Goal: Check status

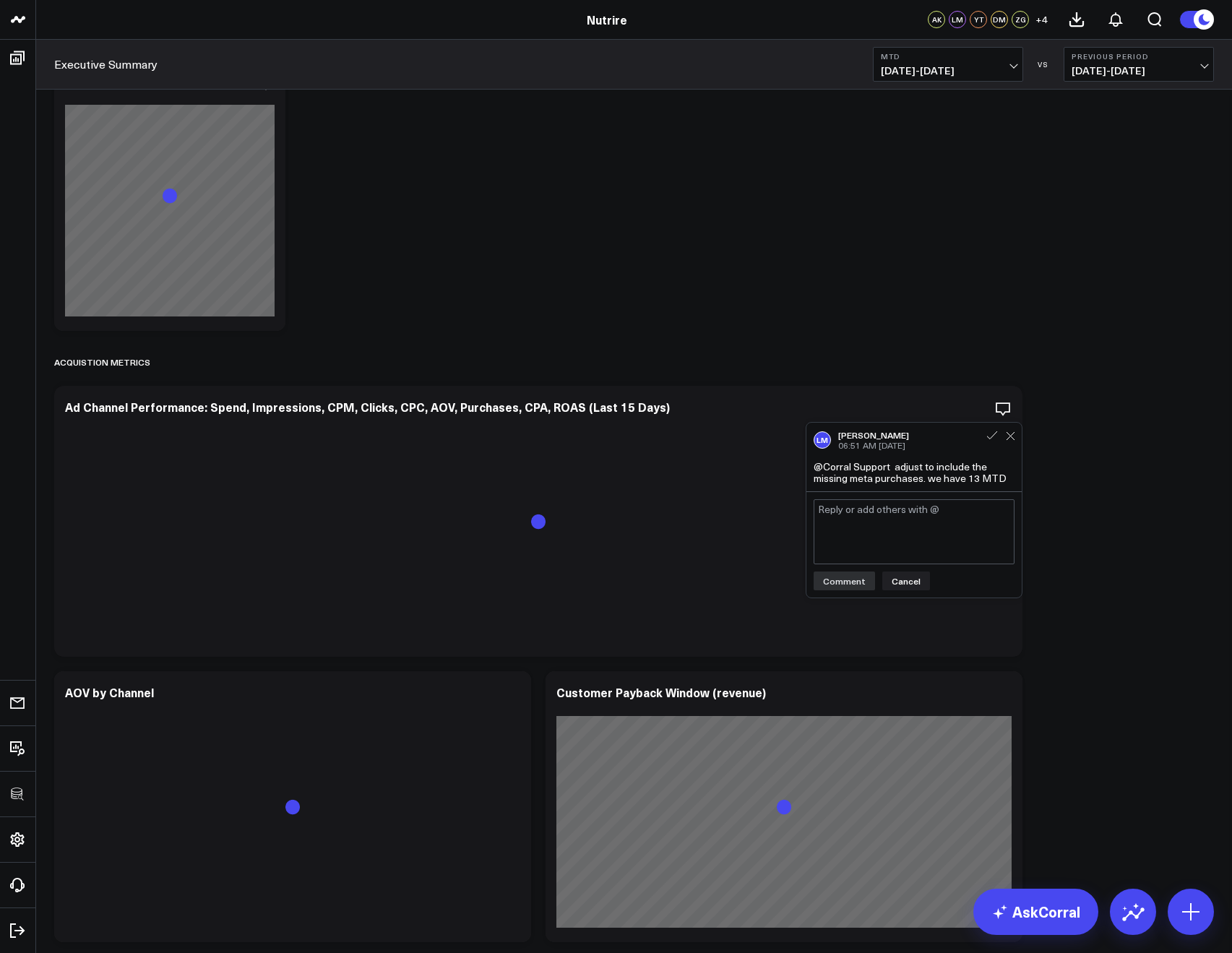
scroll to position [1377, 0]
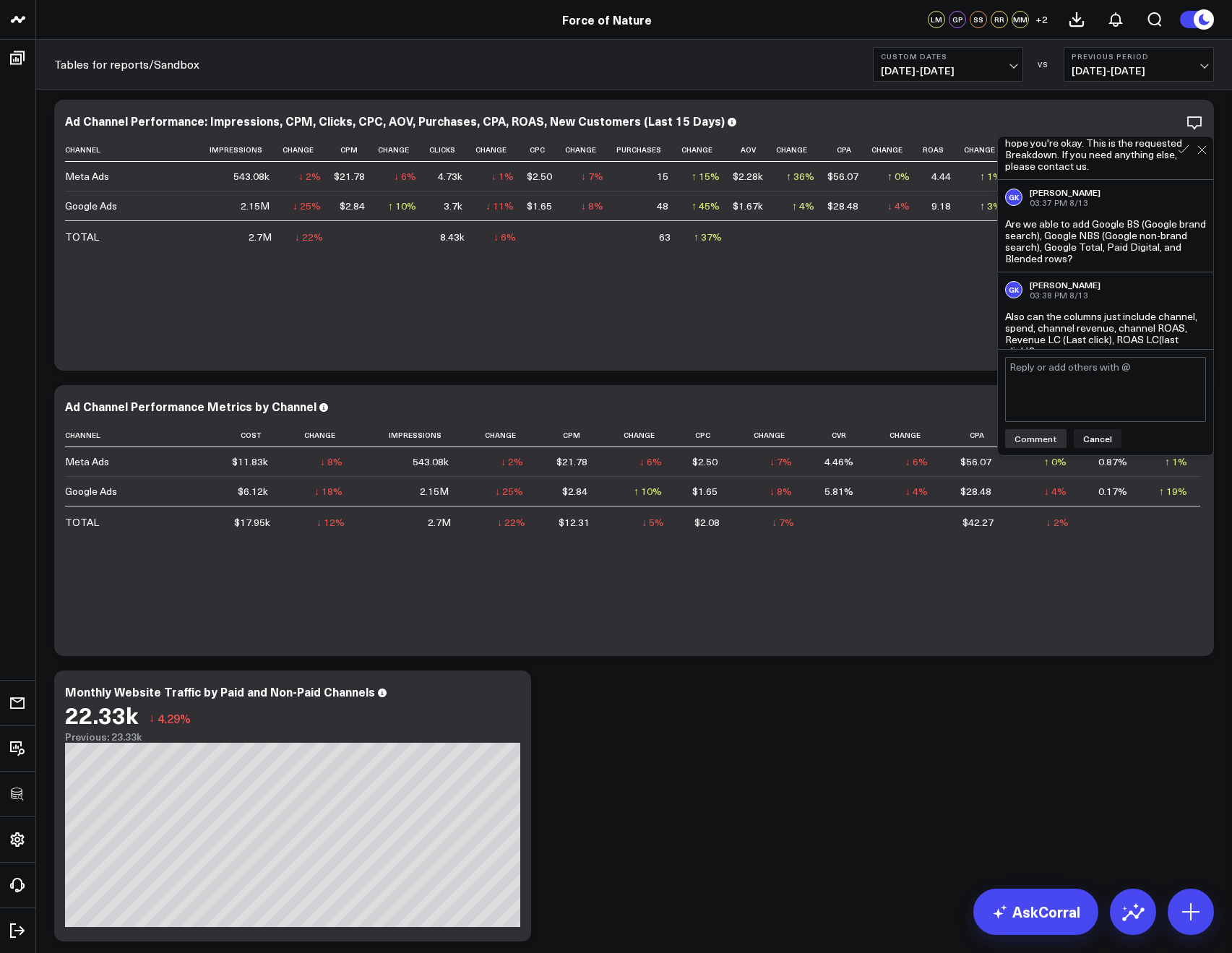
scroll to position [52, 0]
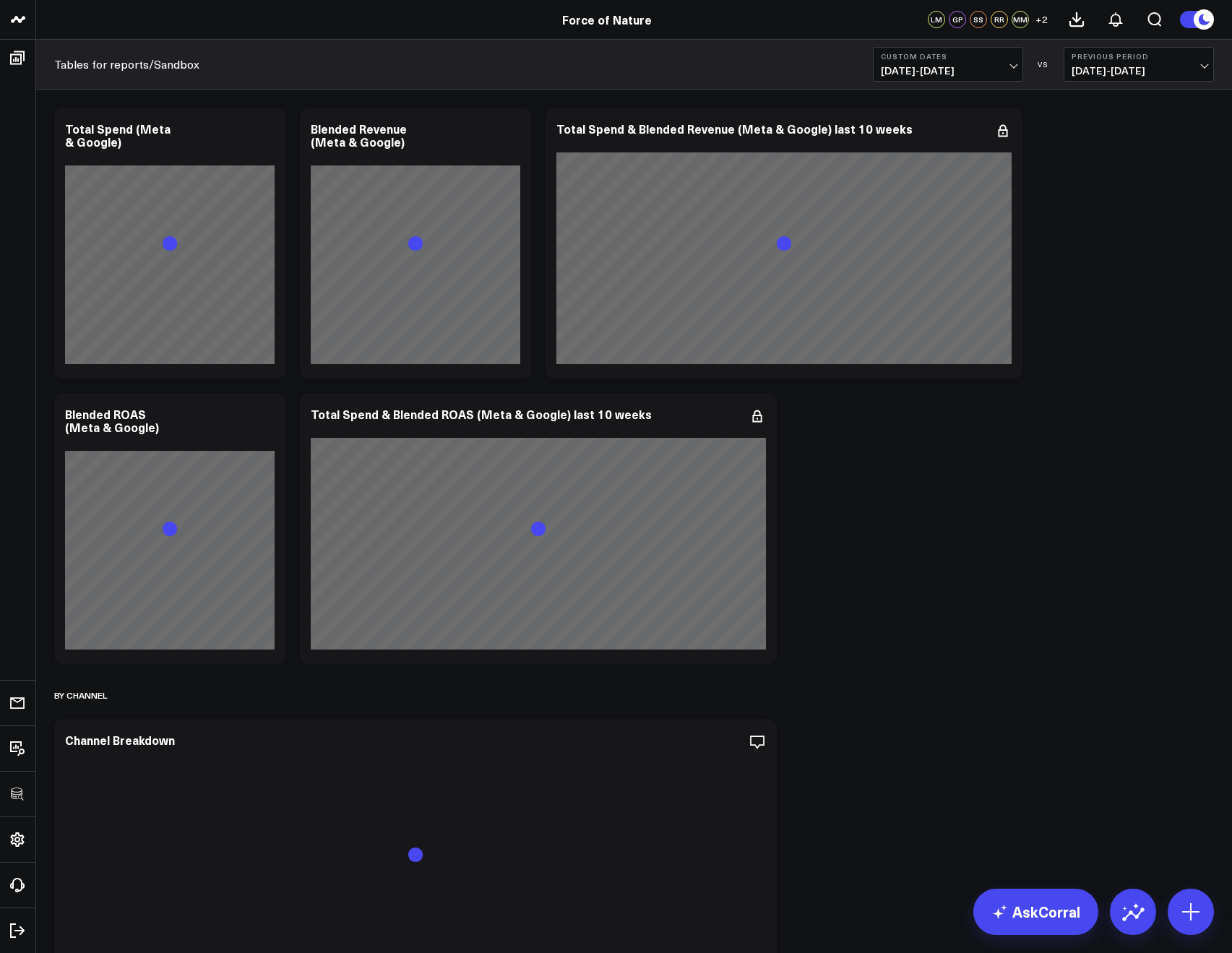
scroll to position [676, 0]
